Goal: Communication & Community: Participate in discussion

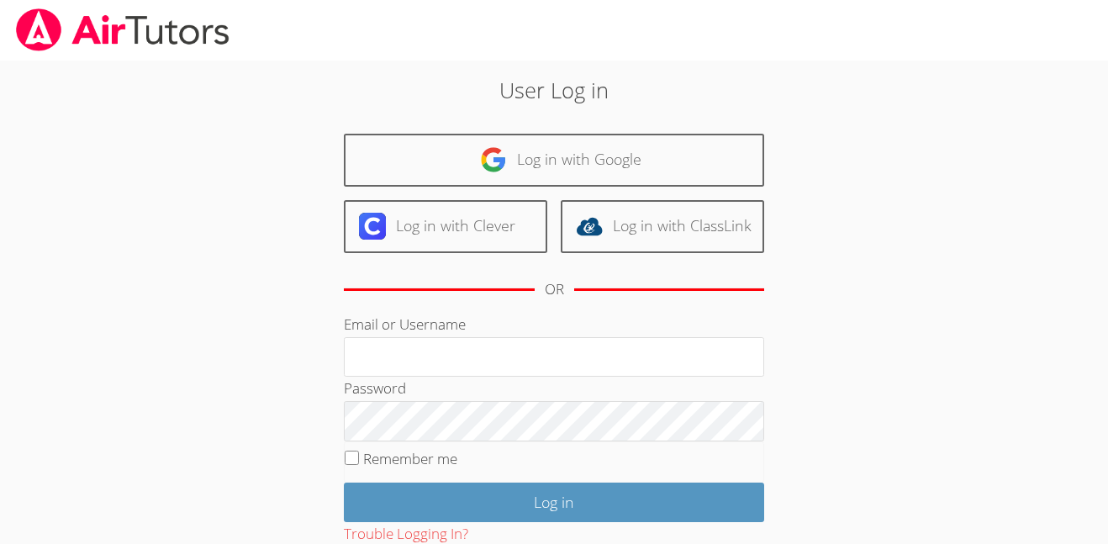
type input "i.nieves2@lodiusd.org"
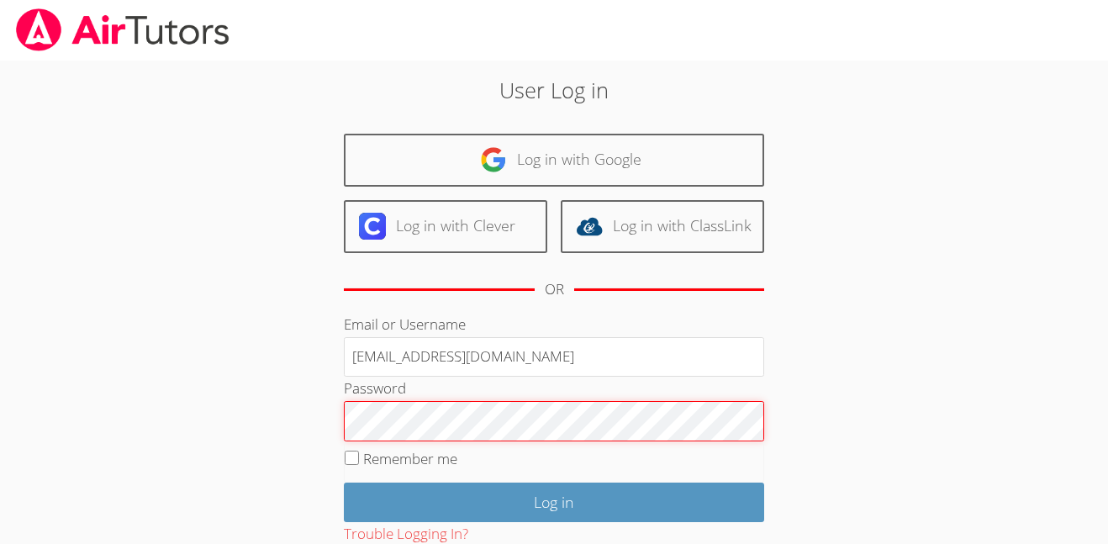
click at [344, 483] on input "Log in" at bounding box center [554, 503] width 420 height 40
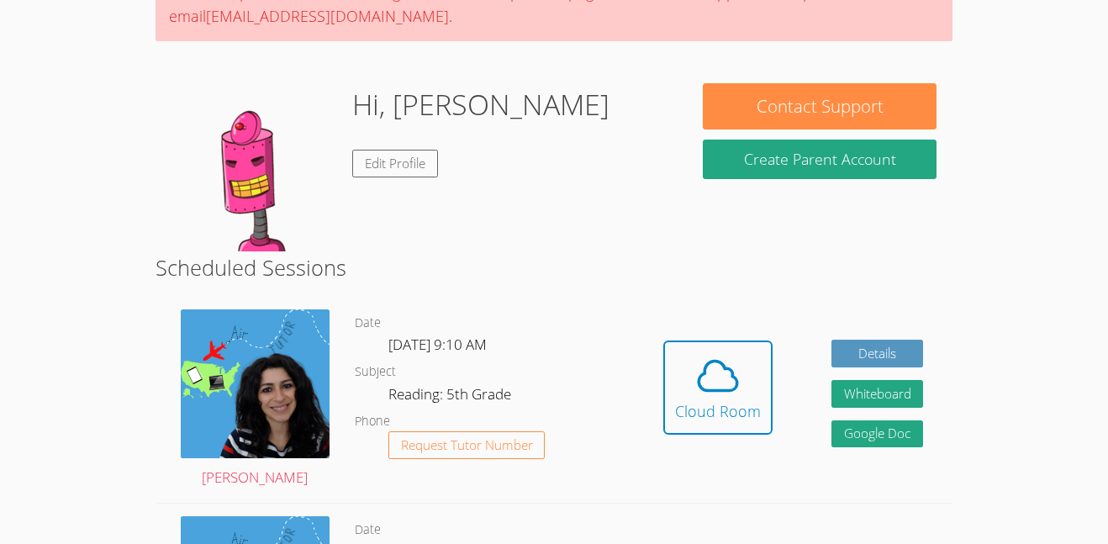
scroll to position [196, 0]
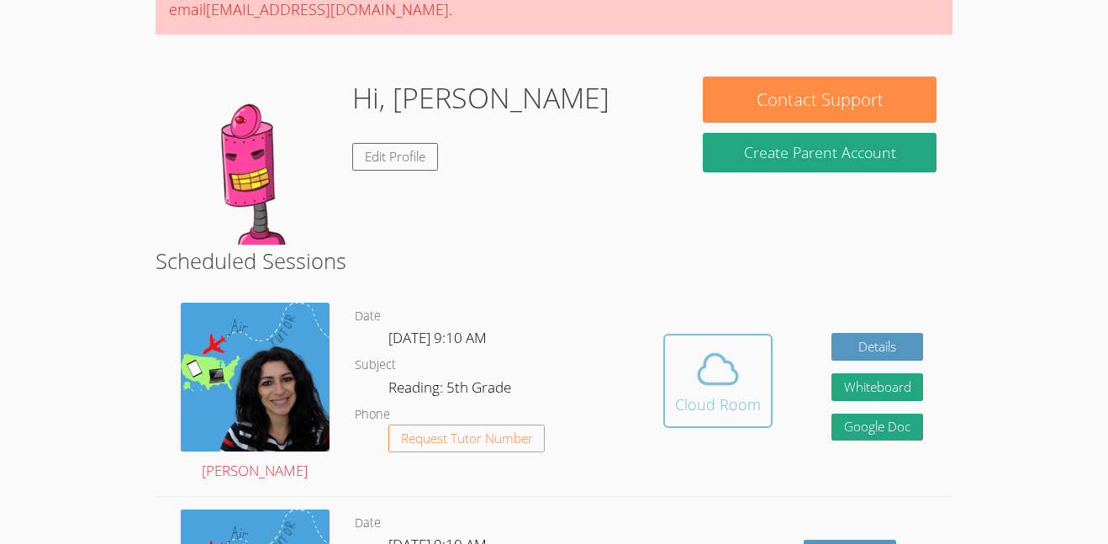
click at [675, 342] on button "Cloud Room" at bounding box center [717, 381] width 109 height 94
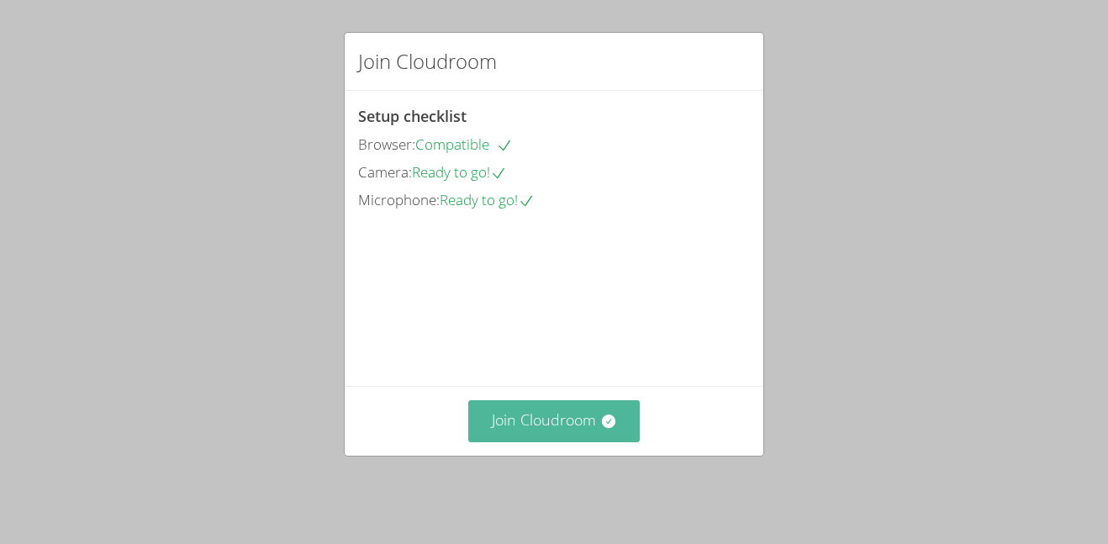
click at [496, 433] on button "Join Cloudroom" at bounding box center [554, 420] width 172 height 41
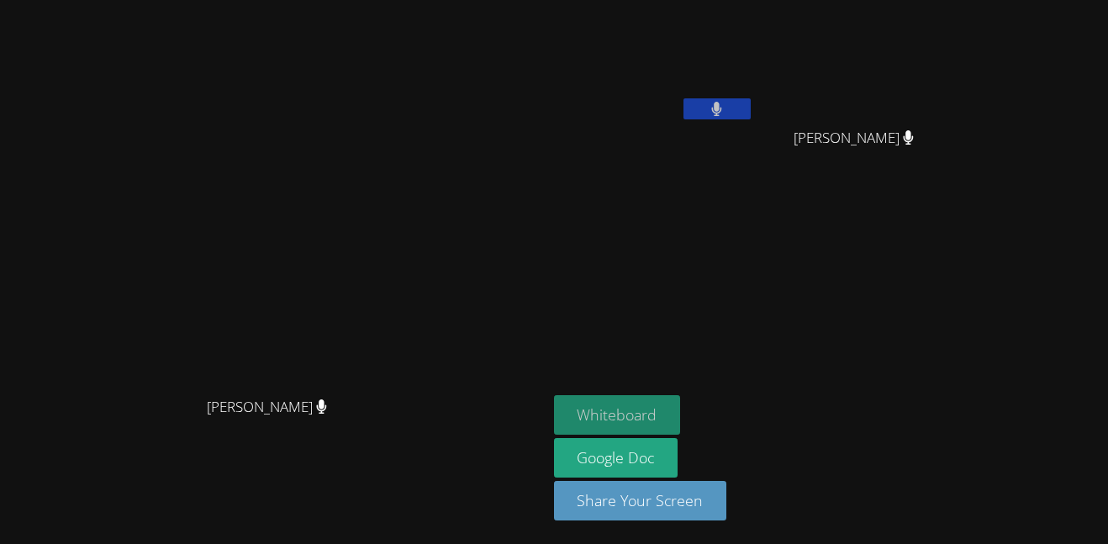
click at [681, 420] on button "Whiteboard" at bounding box center [617, 415] width 127 height 40
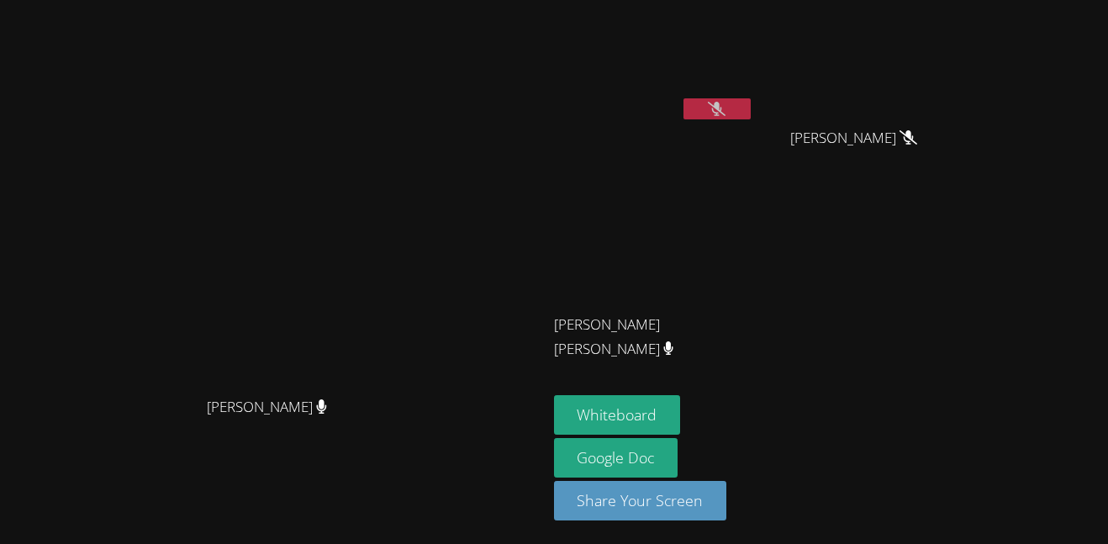
click at [726, 113] on icon at bounding box center [717, 109] width 18 height 14
click at [722, 113] on icon at bounding box center [716, 109] width 11 height 14
click at [726, 113] on icon at bounding box center [717, 109] width 18 height 14
click at [722, 113] on icon at bounding box center [716, 109] width 11 height 14
click at [751, 98] on button at bounding box center [717, 108] width 67 height 21
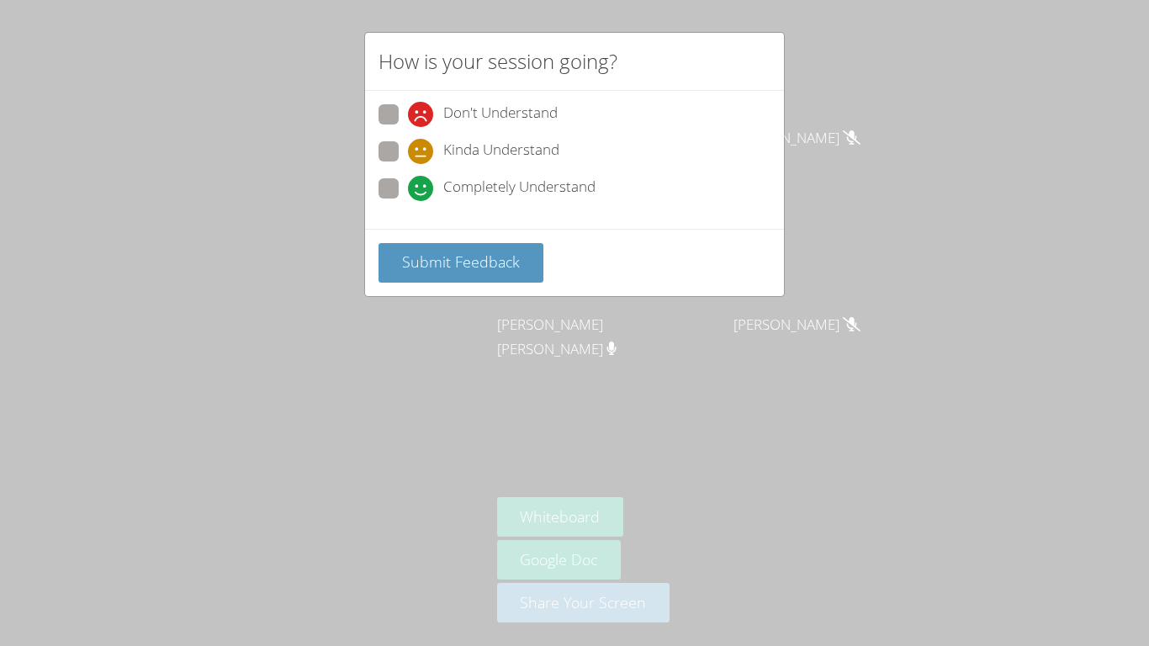
click at [412, 205] on div "Completely Understand" at bounding box center [574, 193] width 392 height 30
click at [403, 184] on label "Completely Understand" at bounding box center [486, 189] width 217 height 23
click at [408, 184] on input "Completely Understand" at bounding box center [415, 185] width 14 height 14
radio input "true"
click at [425, 243] on button "Submit Feedback" at bounding box center [460, 263] width 165 height 40
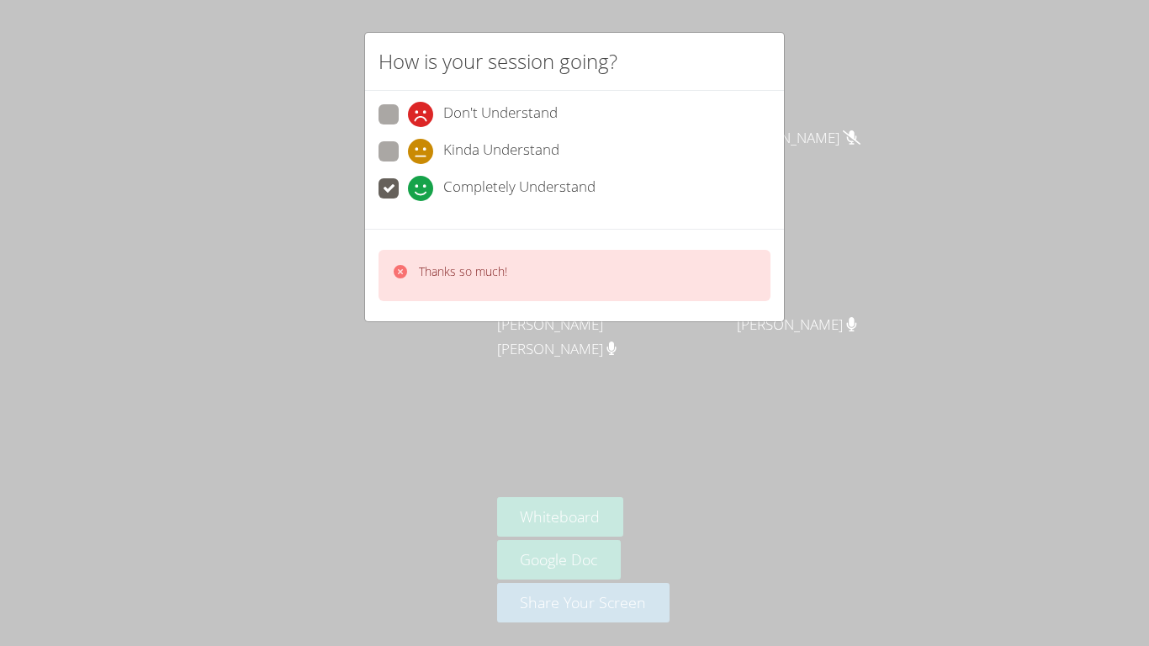
click at [450, 330] on div "How is your session going? Don't Understand Kinda Understand Completely Underst…" at bounding box center [574, 323] width 1149 height 646
click at [354, 393] on div "How is your session going? Don't Understand Kinda Understand Completely Underst…" at bounding box center [574, 323] width 1149 height 646
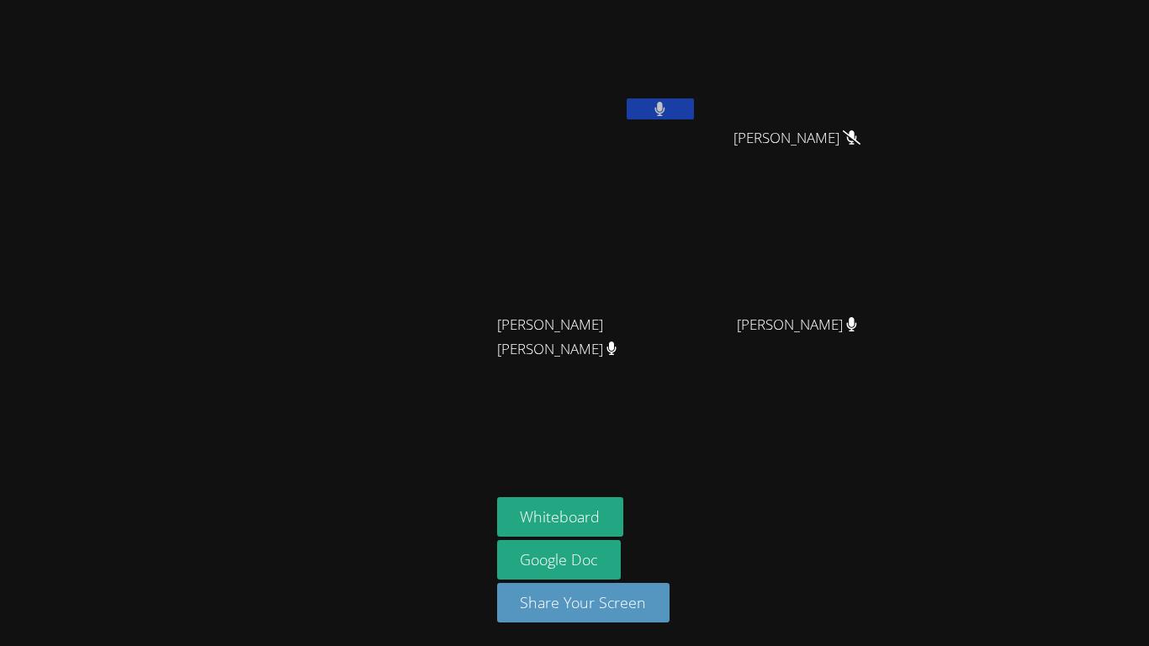
click at [354, 393] on div at bounding box center [245, 323] width 477 height 632
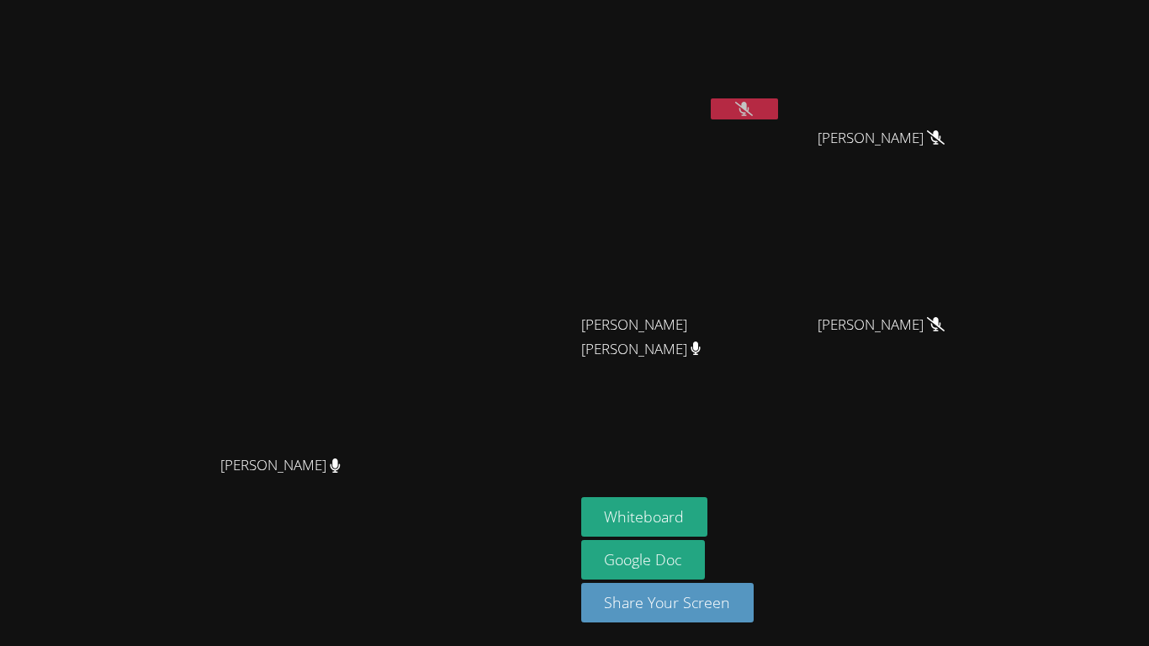
click at [413, 379] on video at bounding box center [287, 289] width 252 height 315
